Goal: Navigation & Orientation: Understand site structure

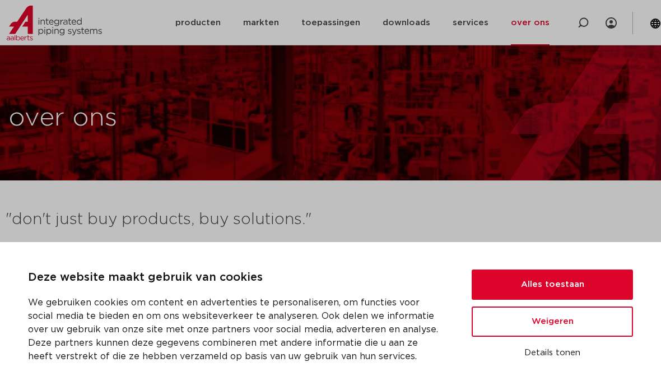
scroll to position [56, 0]
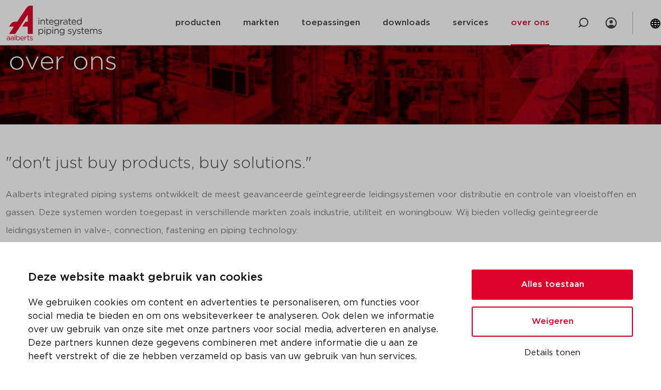
click at [559, 287] on button "Alles toestaan" at bounding box center [552, 285] width 161 height 30
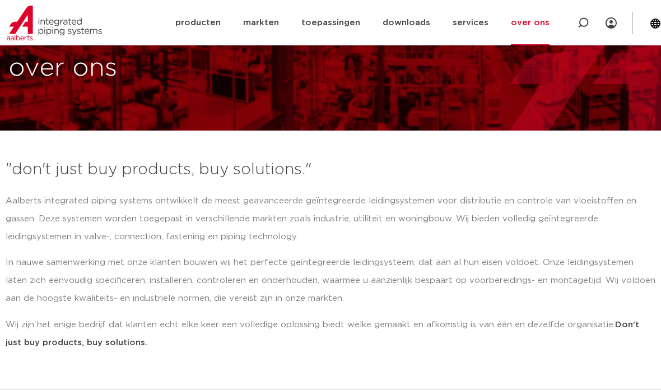
scroll to position [0, 0]
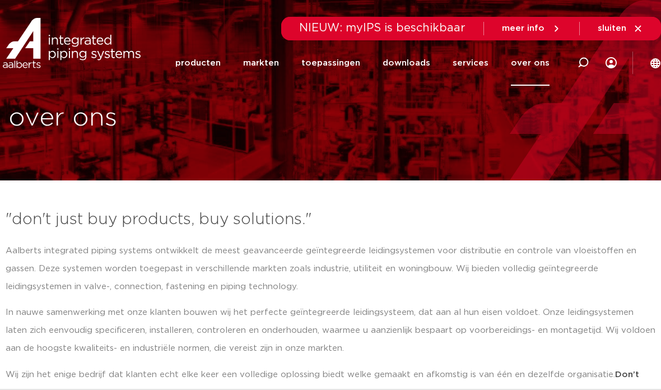
click at [221, 60] on link "producten" at bounding box center [197, 62] width 45 height 45
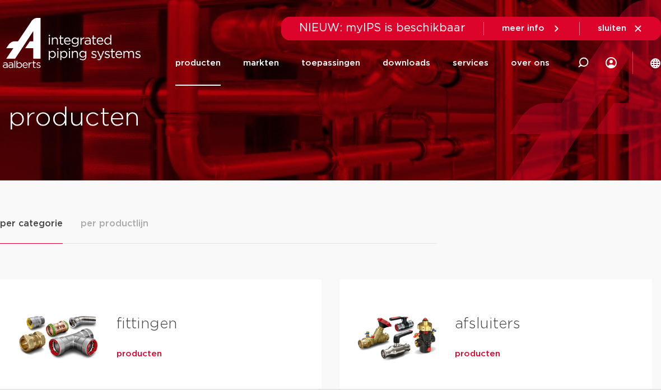
click at [273, 65] on link "markten" at bounding box center [261, 62] width 36 height 45
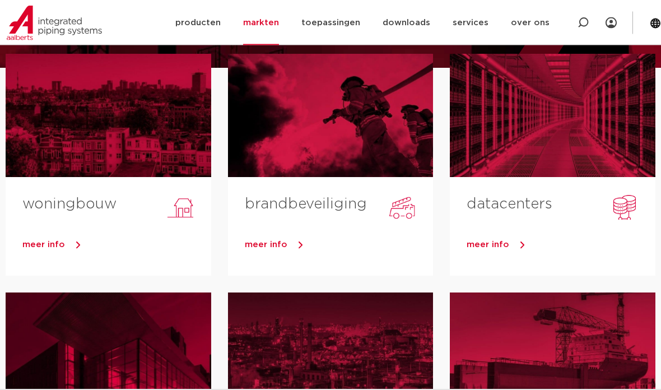
scroll to position [113, 0]
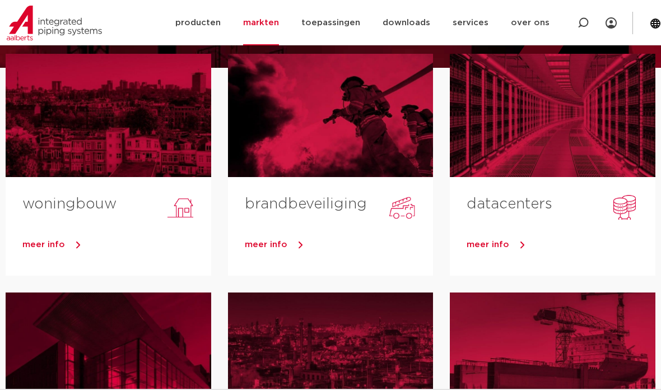
click at [337, 24] on link "toepassingen" at bounding box center [330, 22] width 59 height 45
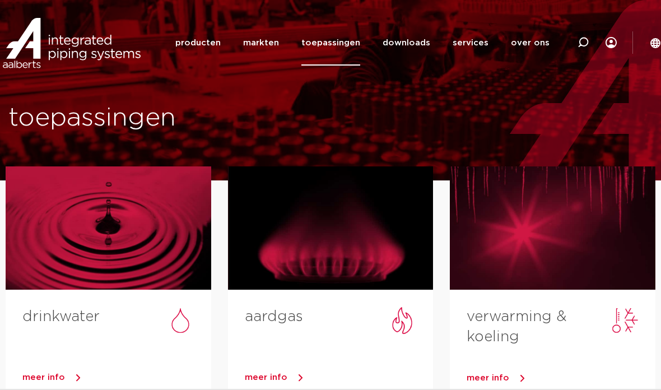
click at [417, 38] on link "downloads" at bounding box center [407, 42] width 48 height 45
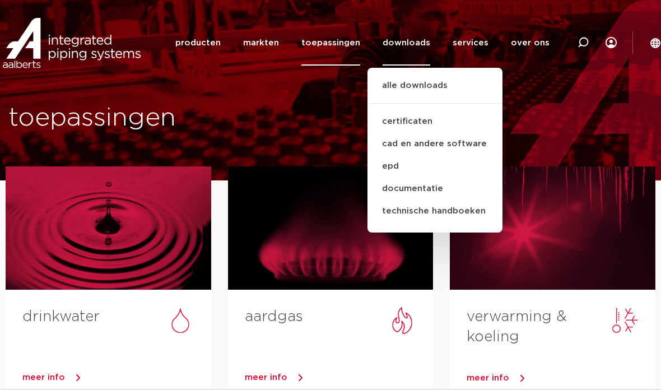
click at [215, 43] on link "producten" at bounding box center [197, 42] width 45 height 45
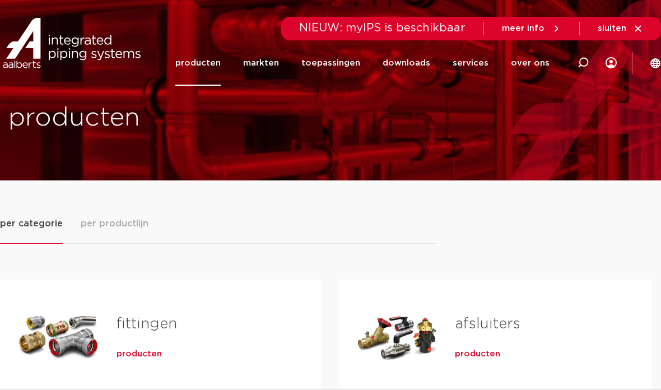
click at [128, 217] on span "per productlijn" at bounding box center [115, 223] width 68 height 13
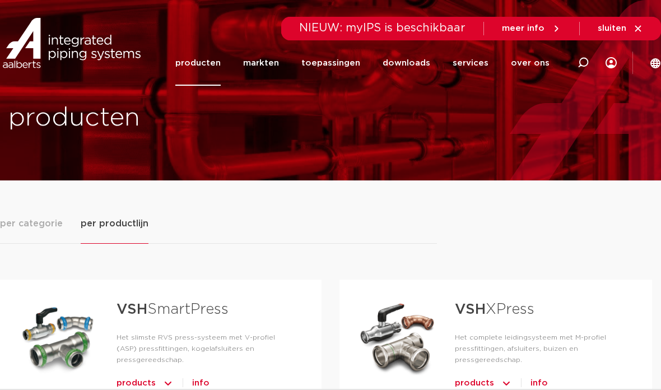
click at [544, 60] on link "over ons" at bounding box center [530, 62] width 39 height 45
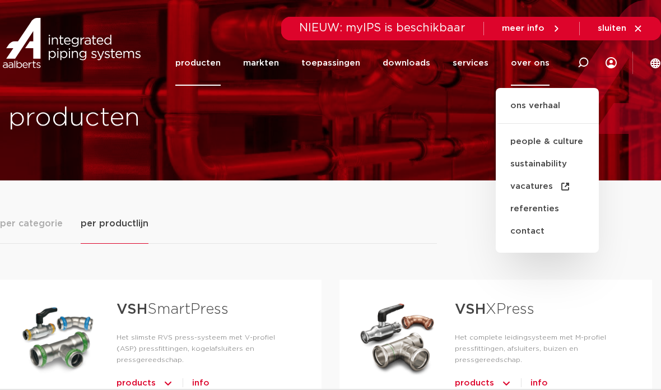
click at [556, 105] on link "ons verhaal" at bounding box center [547, 111] width 103 height 25
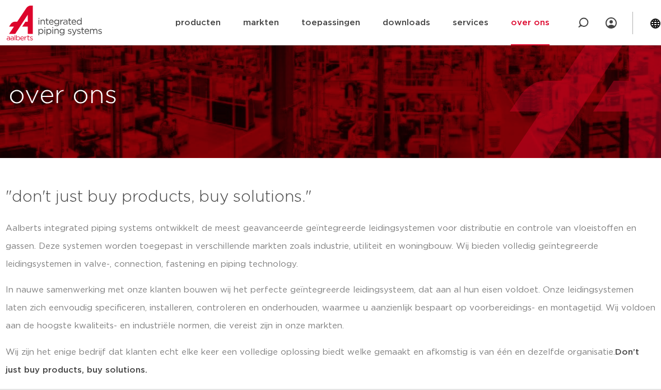
scroll to position [40, 0]
